Goal: Transaction & Acquisition: Book appointment/travel/reservation

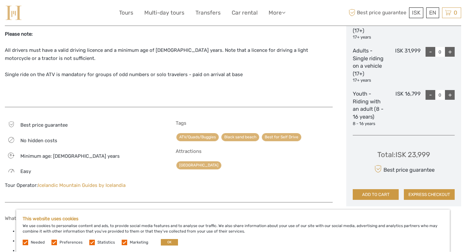
scroll to position [342, 0]
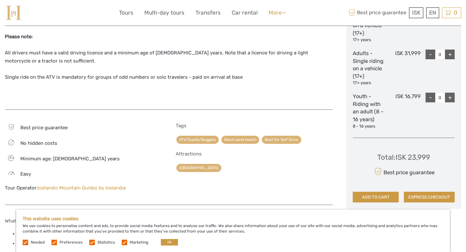
click at [273, 13] on link "More" at bounding box center [277, 12] width 17 height 9
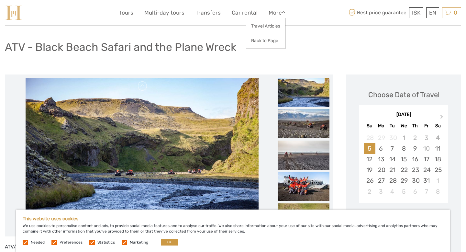
scroll to position [38, 0]
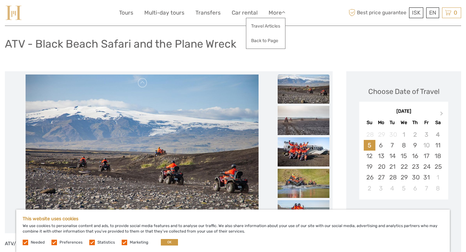
click at [122, 242] on label at bounding box center [125, 243] width 6 height 6
click at [0, 0] on input "checkbox" at bounding box center [0, 0] width 0 height 0
click at [91, 243] on label at bounding box center [92, 243] width 6 height 6
click at [0, 0] on input "checkbox" at bounding box center [0, 0] width 0 height 0
click at [55, 242] on label at bounding box center [54, 243] width 6 height 6
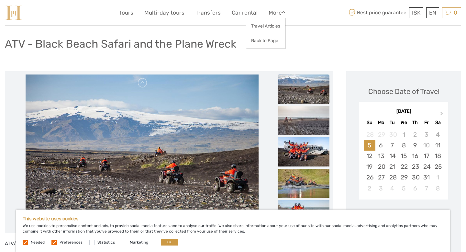
click at [0, 0] on input "checkbox" at bounding box center [0, 0] width 0 height 0
click at [164, 244] on button "OK" at bounding box center [169, 242] width 17 height 6
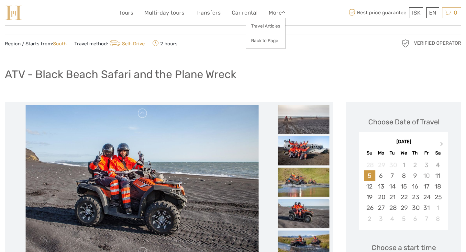
scroll to position [0, 0]
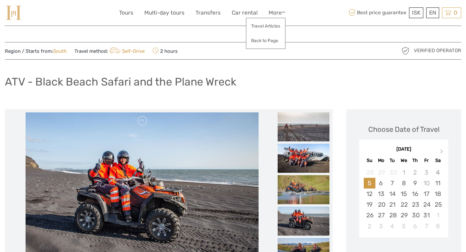
click at [223, 54] on div "Region / Starts from: South Travel method: Self-Drive 2 hours" at bounding box center [176, 50] width 343 height 9
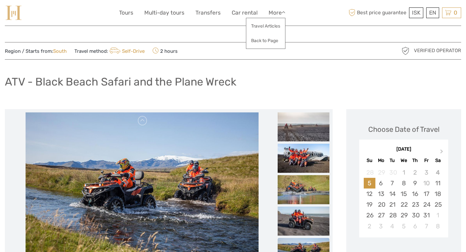
click at [426, 50] on span "Verified Operator" at bounding box center [437, 50] width 47 height 7
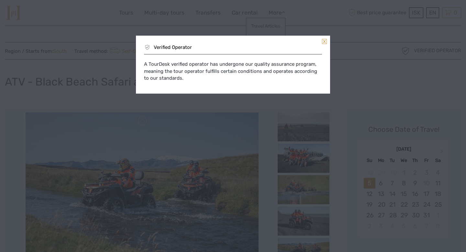
click at [326, 42] on link at bounding box center [324, 41] width 5 height 5
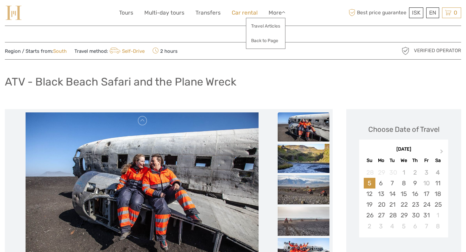
click at [247, 13] on link "Car rental" at bounding box center [245, 12] width 26 height 9
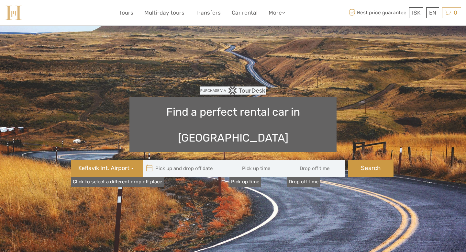
type input "08:00"
click at [206, 14] on link "Transfers" at bounding box center [208, 12] width 25 height 9
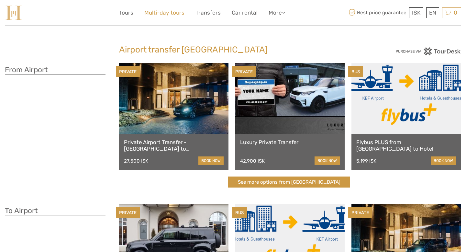
click at [165, 14] on link "Multi-day tours" at bounding box center [164, 12] width 40 height 9
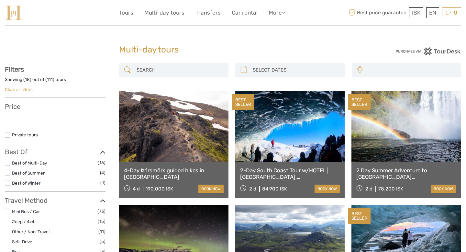
select select
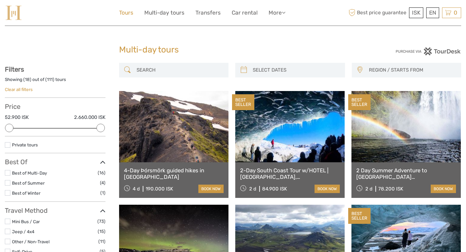
click at [129, 12] on link "Tours" at bounding box center [126, 12] width 14 height 9
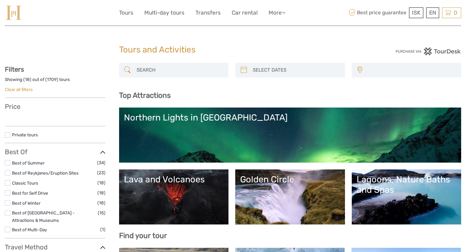
select select
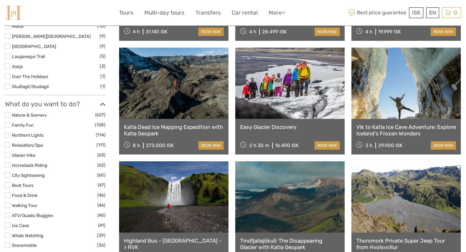
scroll to position [577, 0]
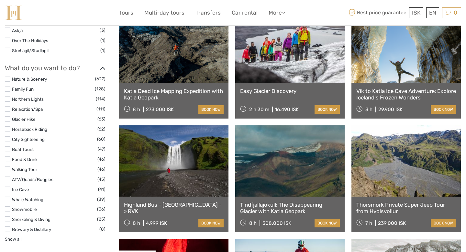
click at [8, 208] on label at bounding box center [8, 209] width 6 height 6
click at [0, 0] on input "checkbox" at bounding box center [0, 0] width 0 height 0
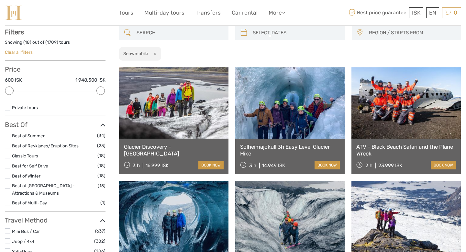
scroll to position [37, 0]
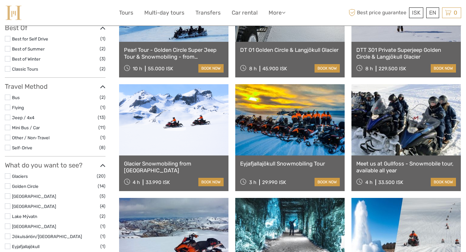
scroll to position [135, 0]
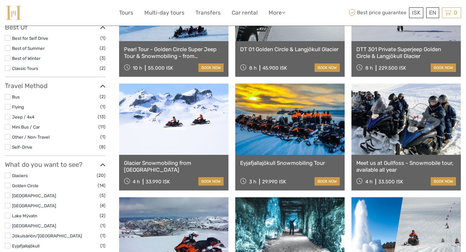
click at [188, 120] on link at bounding box center [173, 119] width 109 height 71
